Goal: Task Accomplishment & Management: Manage account settings

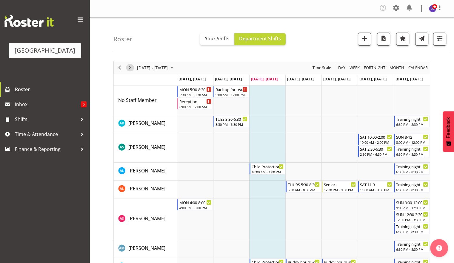
click at [130, 68] on span "Next" at bounding box center [129, 67] width 7 height 7
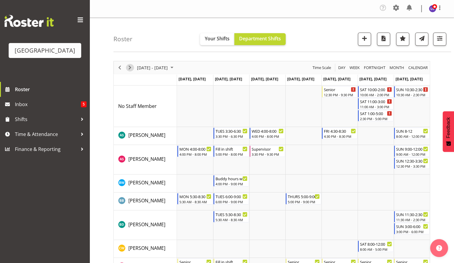
click at [130, 68] on span "Next" at bounding box center [129, 67] width 7 height 7
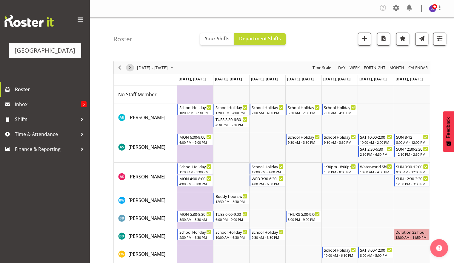
click at [130, 67] on span "Next" at bounding box center [129, 67] width 7 height 7
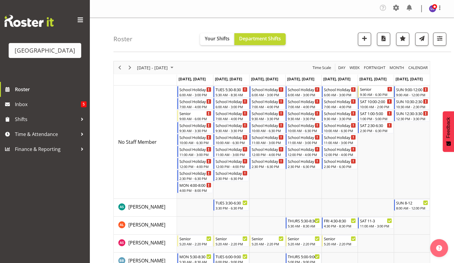
click at [365, 94] on div "9:30 AM - 6:30 PM" at bounding box center [376, 94] width 32 height 5
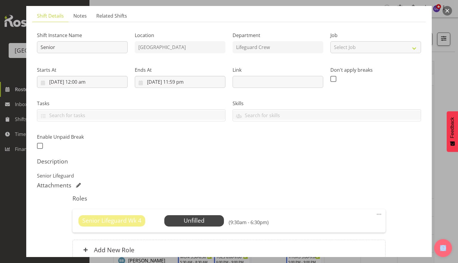
scroll to position [48, 0]
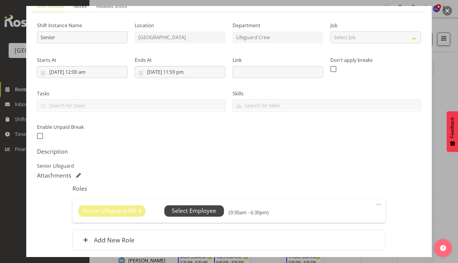
click at [204, 215] on span "Select Employee" at bounding box center [194, 210] width 60 height 11
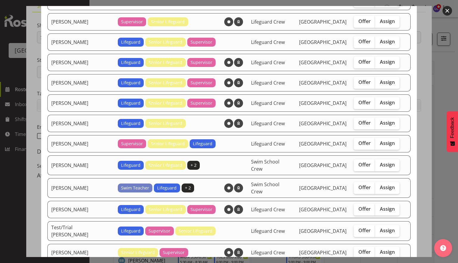
scroll to position [93, 0]
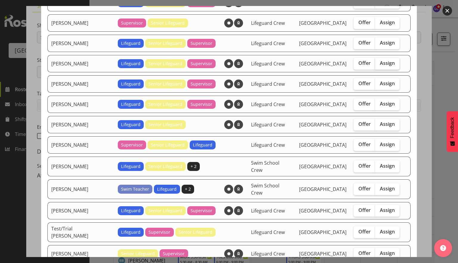
click at [381, 64] on span "Assign" at bounding box center [387, 63] width 15 height 6
click at [379, 64] on input "Assign" at bounding box center [377, 63] width 4 height 4
checkbox input "true"
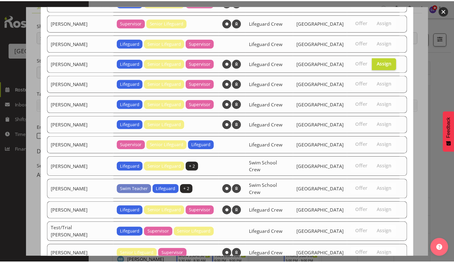
scroll to position [132, 0]
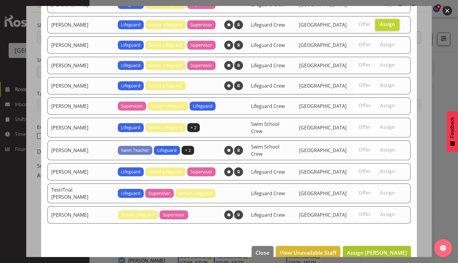
click at [387, 249] on span "Assign [PERSON_NAME]" at bounding box center [377, 252] width 60 height 7
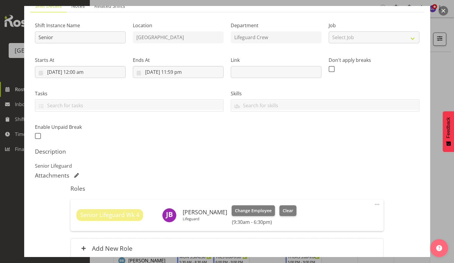
scroll to position [102, 0]
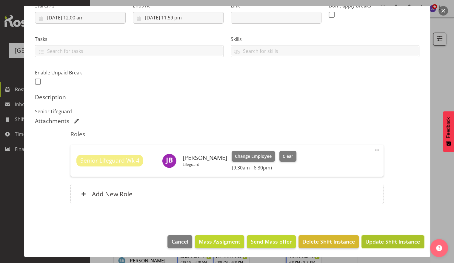
click at [381, 245] on button "Update Shift Instance" at bounding box center [392, 241] width 62 height 13
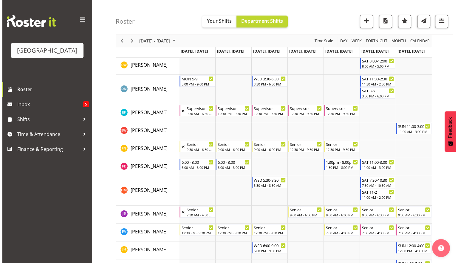
scroll to position [244, 0]
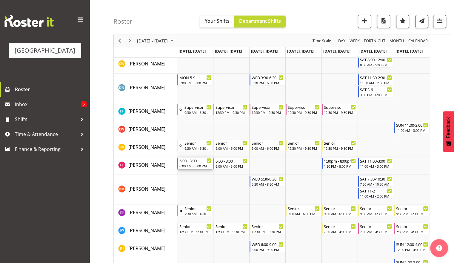
click at [188, 161] on div "6:00 - 3:00" at bounding box center [195, 160] width 32 height 6
click at [0, 0] on div at bounding box center [0, 0] width 0 height 0
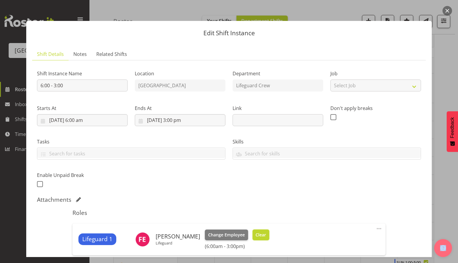
click at [256, 238] on button "Clear" at bounding box center [261, 234] width 17 height 11
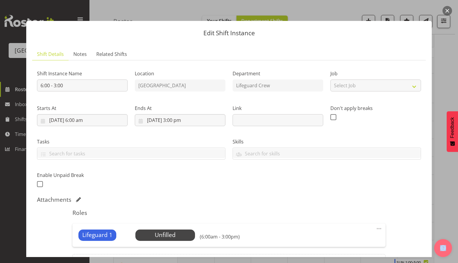
scroll to position [70, 0]
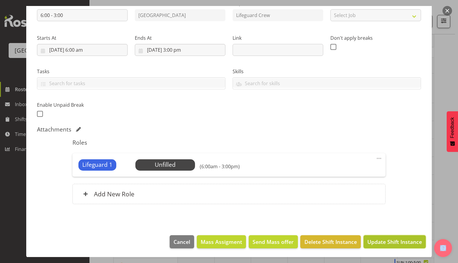
click at [369, 243] on span "Update Shift Instance" at bounding box center [395, 242] width 55 height 8
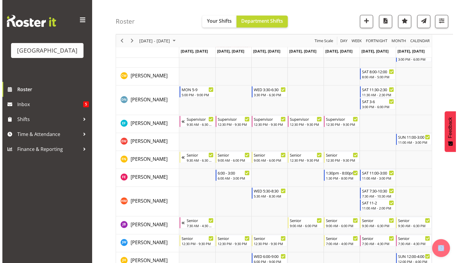
scroll to position [246, 0]
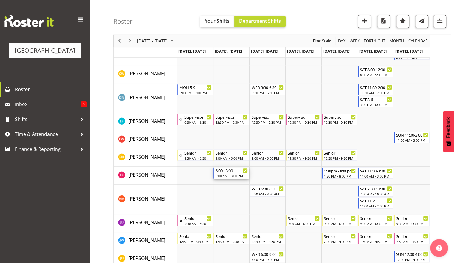
click at [221, 172] on div "6:00 - 3:00" at bounding box center [231, 170] width 32 height 6
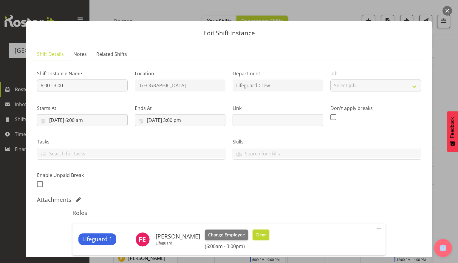
click at [259, 239] on button "Clear" at bounding box center [261, 234] width 17 height 11
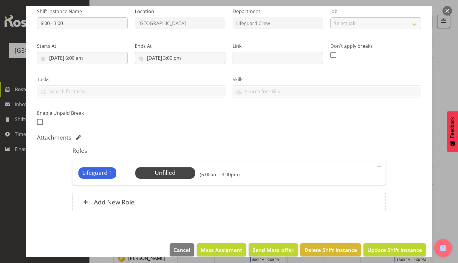
scroll to position [63, 0]
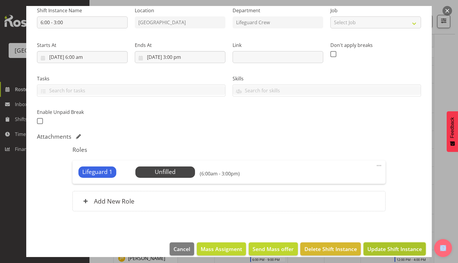
click at [382, 254] on button "Update Shift Instance" at bounding box center [395, 248] width 62 height 13
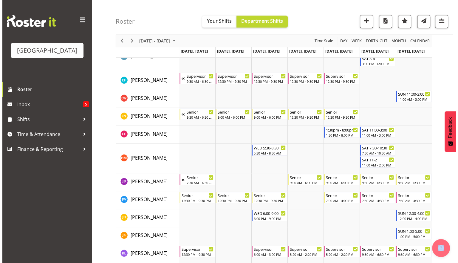
scroll to position [284, 0]
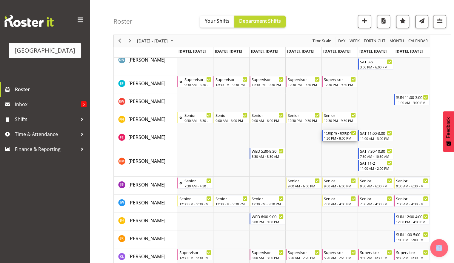
click at [337, 136] on div "1:30 PM - 8:00 PM" at bounding box center [340, 137] width 32 height 5
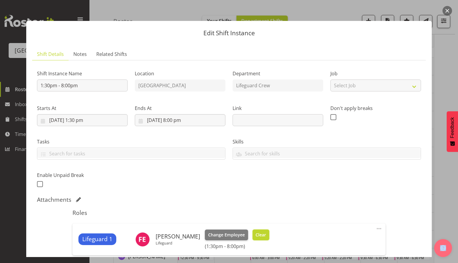
click at [256, 235] on span "Clear" at bounding box center [261, 234] width 10 height 7
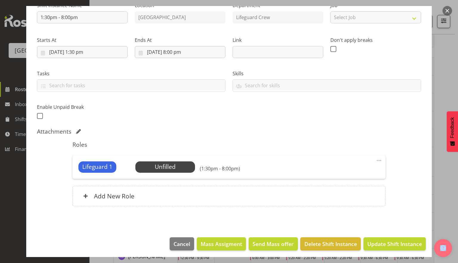
scroll to position [70, 0]
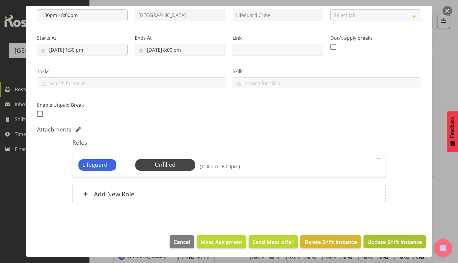
click at [388, 235] on button "Update Shift Instance" at bounding box center [395, 241] width 62 height 13
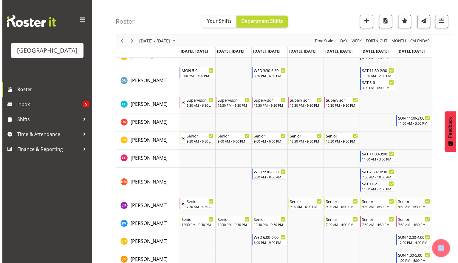
scroll to position [264, 0]
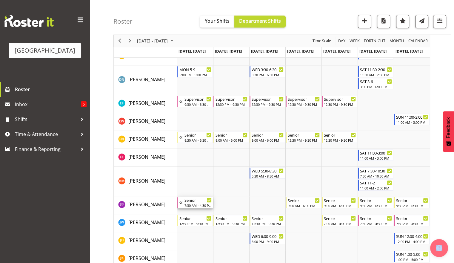
click at [179, 202] on div "Timeline Week of October 1, 2025" at bounding box center [181, 202] width 5 height 11
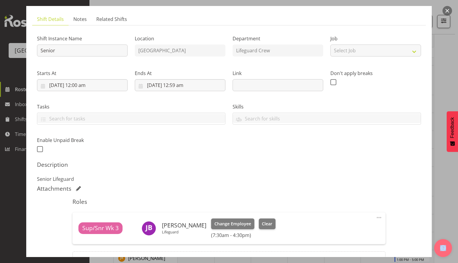
scroll to position [38, 0]
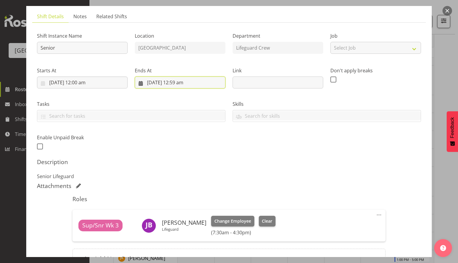
click at [186, 82] on input "[DATE] 12:59 am" at bounding box center [180, 82] width 91 height 12
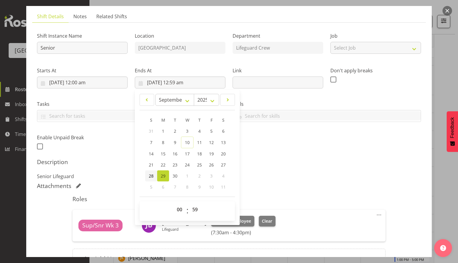
click at [147, 175] on link "28" at bounding box center [151, 175] width 12 height 11
type input "[DATE] 12:59 am"
click at [298, 167] on div "Description Senior Lifeguard" at bounding box center [229, 168] width 384 height 21
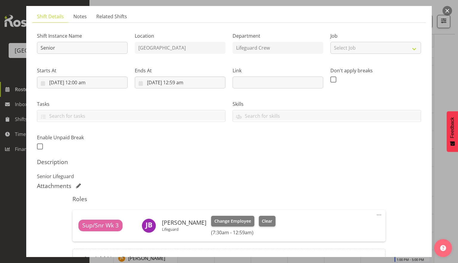
scroll to position [102, 0]
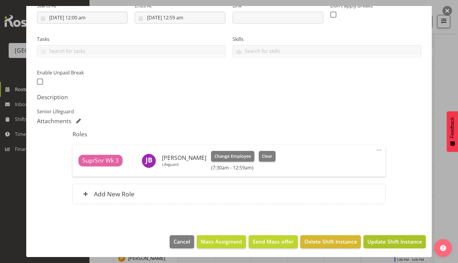
click at [376, 238] on span "Update Shift Instance" at bounding box center [395, 241] width 55 height 8
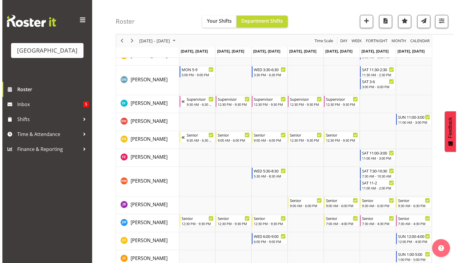
scroll to position [0, 0]
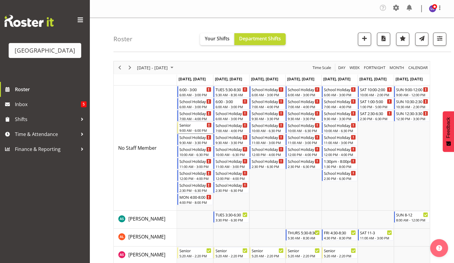
click at [199, 124] on div "Senior" at bounding box center [195, 125] width 32 height 6
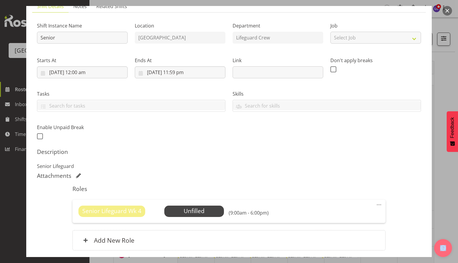
scroll to position [50, 0]
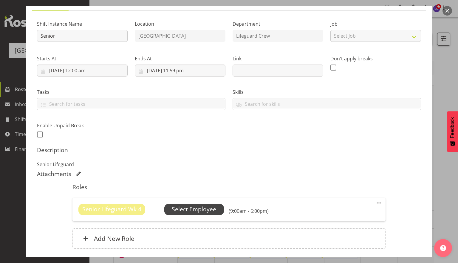
click at [198, 210] on span "Select Employee" at bounding box center [194, 209] width 44 height 9
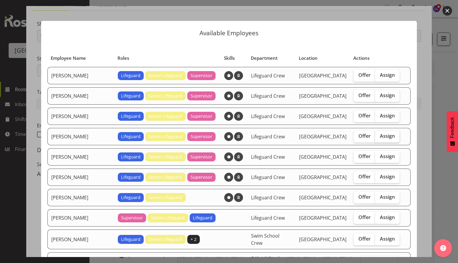
click at [383, 136] on span "Assign" at bounding box center [387, 136] width 15 height 6
click at [379, 136] on input "Assign" at bounding box center [377, 136] width 4 height 4
checkbox input "true"
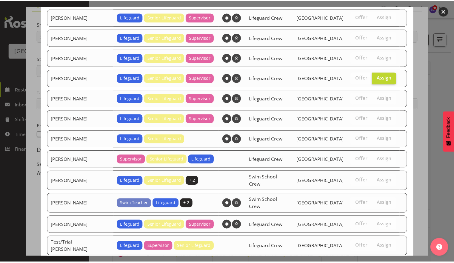
scroll to position [92, 0]
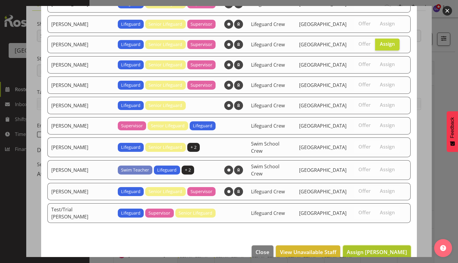
click at [363, 245] on button "Assign [PERSON_NAME]" at bounding box center [377, 251] width 68 height 13
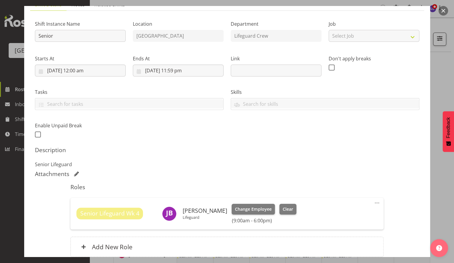
scroll to position [102, 0]
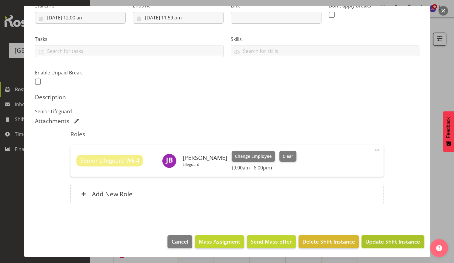
click at [401, 240] on span "Update Shift Instance" at bounding box center [392, 241] width 55 height 8
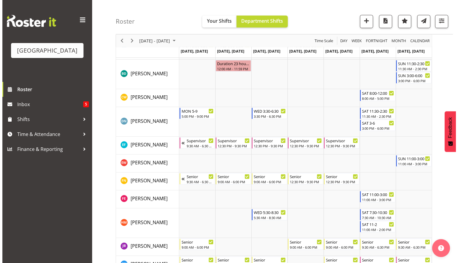
scroll to position [217, 0]
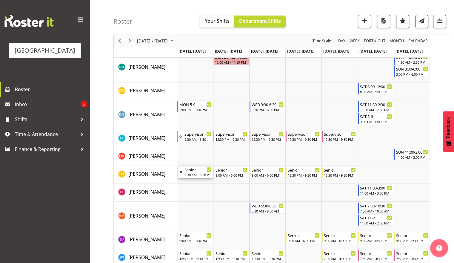
click at [194, 172] on div "Senior" at bounding box center [197, 169] width 27 height 6
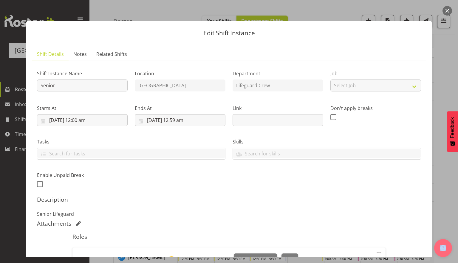
click at [447, 10] on button "button" at bounding box center [448, 11] width 10 height 10
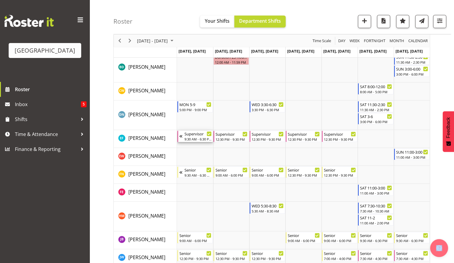
click at [200, 139] on div "9:30 AM - 6:30 PM" at bounding box center [197, 138] width 27 height 5
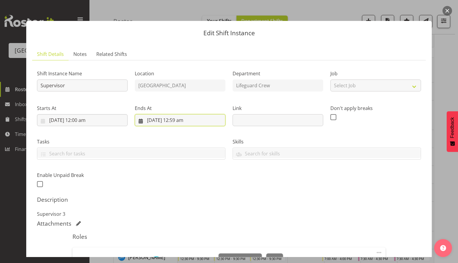
click at [173, 119] on input "[DATE] 12:59 am" at bounding box center [180, 120] width 91 height 12
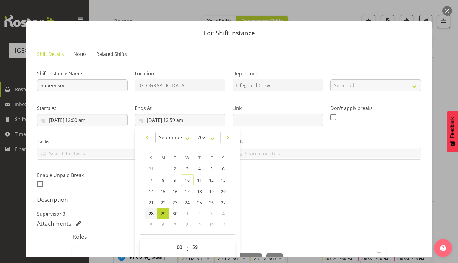
click at [150, 213] on span "28" at bounding box center [151, 213] width 5 height 6
type input "[DATE] 12:59 am"
click at [314, 187] on div "Shift Instance Name Supervisor Location [GEOGRAPHIC_DATA] Department Lifeguard …" at bounding box center [228, 126] width 391 height 131
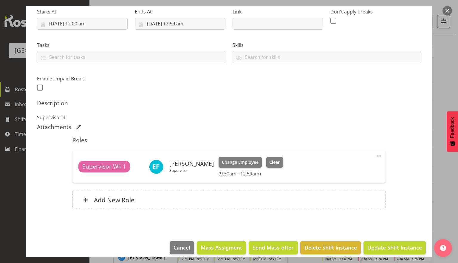
scroll to position [102, 0]
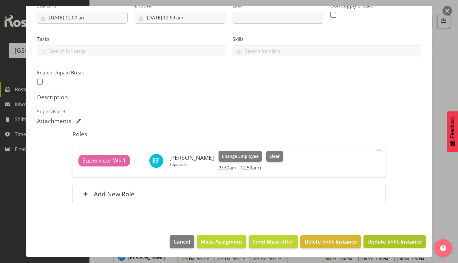
click at [377, 241] on span "Update Shift Instance" at bounding box center [395, 241] width 55 height 8
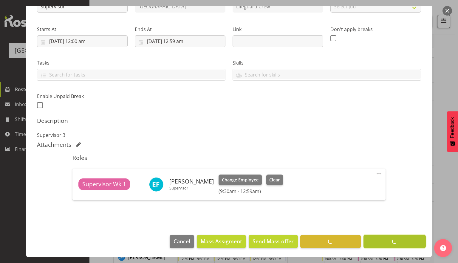
scroll to position [78, 0]
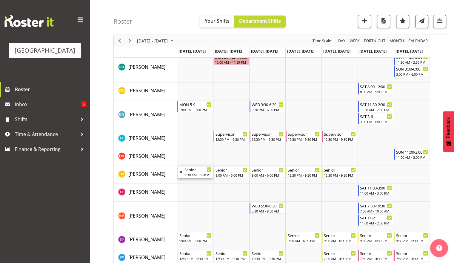
click at [195, 174] on div "9:30 AM - 6:30 PM" at bounding box center [197, 174] width 27 height 5
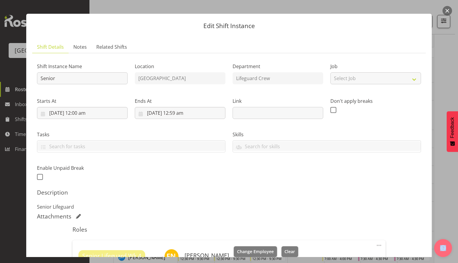
scroll to position [0, 0]
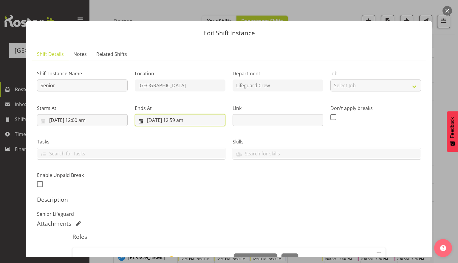
click at [172, 116] on input "[DATE] 12:59 am" at bounding box center [180, 120] width 91 height 12
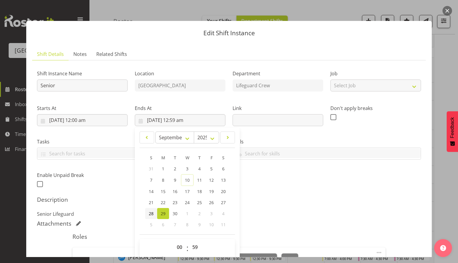
click at [151, 214] on span "28" at bounding box center [151, 213] width 5 height 6
type input "[DATE] 12:59 am"
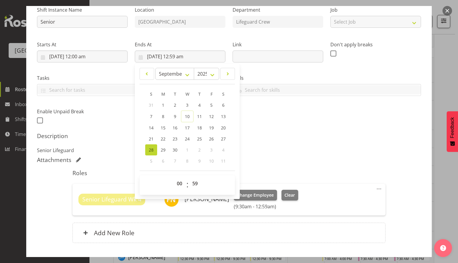
scroll to position [67, 0]
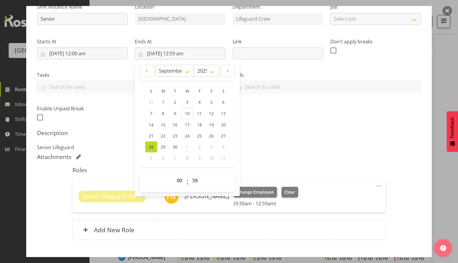
click at [334, 165] on div "Roles Senior Lifeguard Wk 4 [PERSON_NAME] Change Employee Clear (9:30am - 12:59…" at bounding box center [229, 205] width 320 height 84
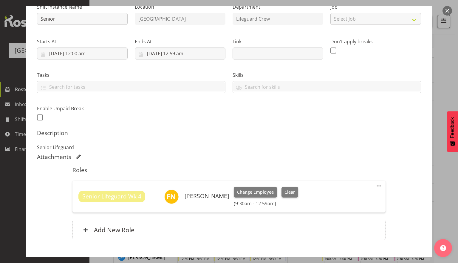
scroll to position [102, 0]
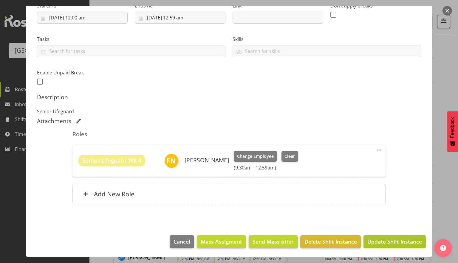
click at [389, 242] on span "Update Shift Instance" at bounding box center [395, 241] width 55 height 8
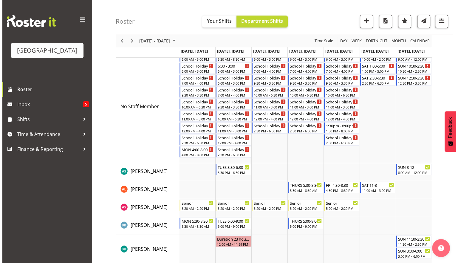
scroll to position [0, 0]
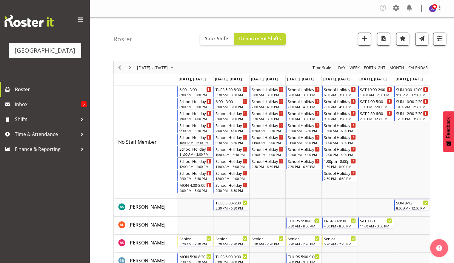
click at [194, 153] on div "11:00 AM - 3:00 PM" at bounding box center [195, 154] width 32 height 5
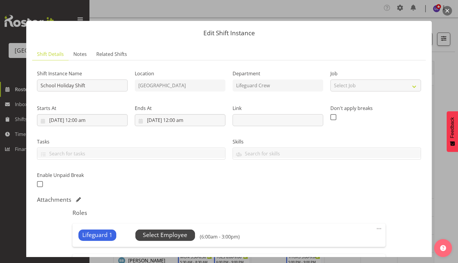
click at [164, 235] on span "Select Employee" at bounding box center [165, 234] width 44 height 9
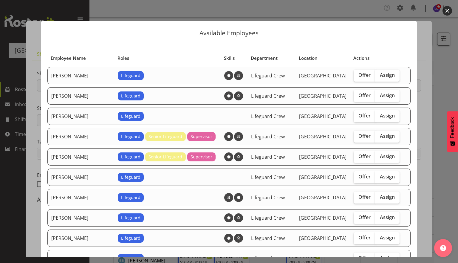
click at [329, 114] on span "[GEOGRAPHIC_DATA]" at bounding box center [322, 116] width 47 height 7
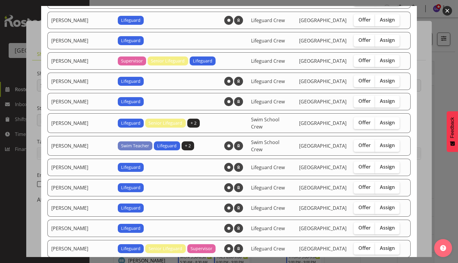
scroll to position [446, 0]
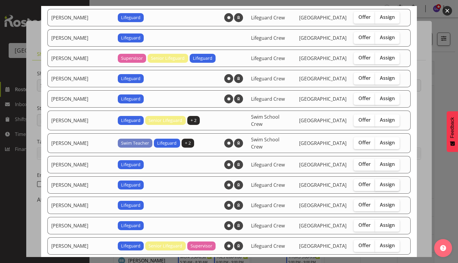
click at [383, 181] on span "Assign" at bounding box center [387, 184] width 15 height 6
click at [379, 182] on input "Assign" at bounding box center [377, 184] width 4 height 4
checkbox input "true"
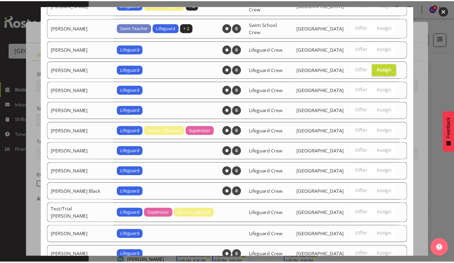
scroll to position [613, 0]
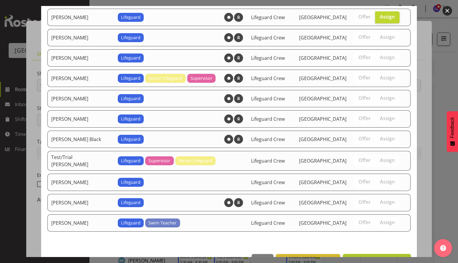
click at [377, 257] on span "Assign [PERSON_NAME]" at bounding box center [377, 260] width 60 height 7
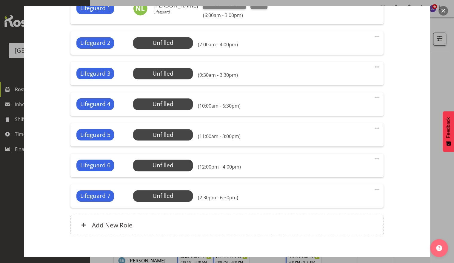
scroll to position [262, 0]
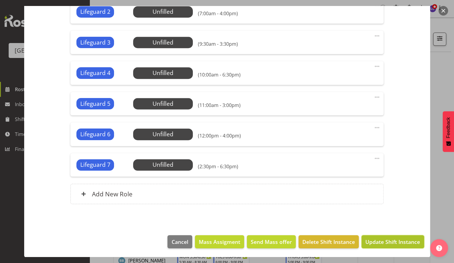
click at [391, 243] on span "Update Shift Instance" at bounding box center [392, 242] width 55 height 8
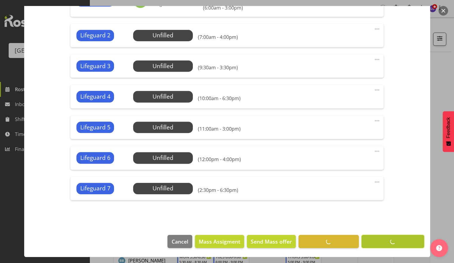
scroll to position [238, 0]
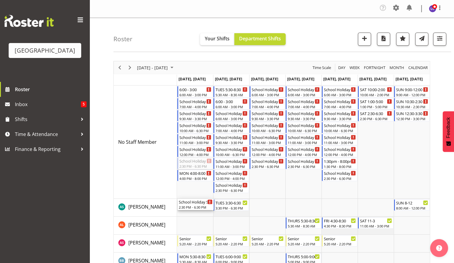
drag, startPoint x: 192, startPoint y: 162, endPoint x: 191, endPoint y: 201, distance: 39.7
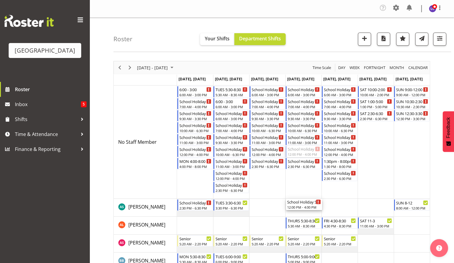
drag, startPoint x: 301, startPoint y: 150, endPoint x: 299, endPoint y: 206, distance: 55.5
drag, startPoint x: 272, startPoint y: 147, endPoint x: 271, endPoint y: 140, distance: 7.3
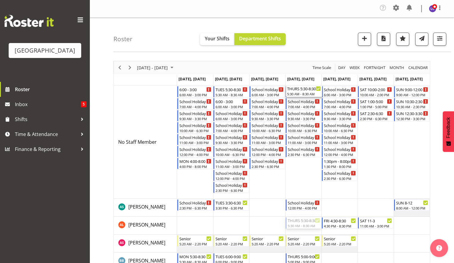
drag, startPoint x: 306, startPoint y: 225, endPoint x: 303, endPoint y: 176, distance: 49.3
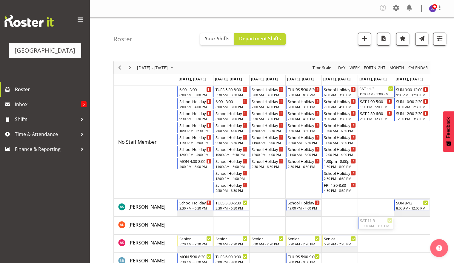
drag, startPoint x: 371, startPoint y: 222, endPoint x: 372, endPoint y: 142, distance: 79.7
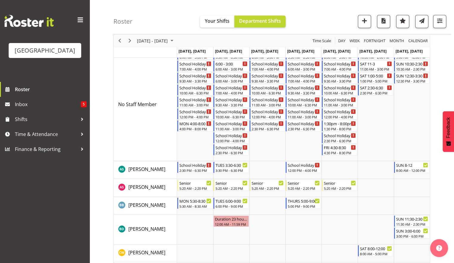
scroll to position [36, 0]
